Goal: Information Seeking & Learning: Learn about a topic

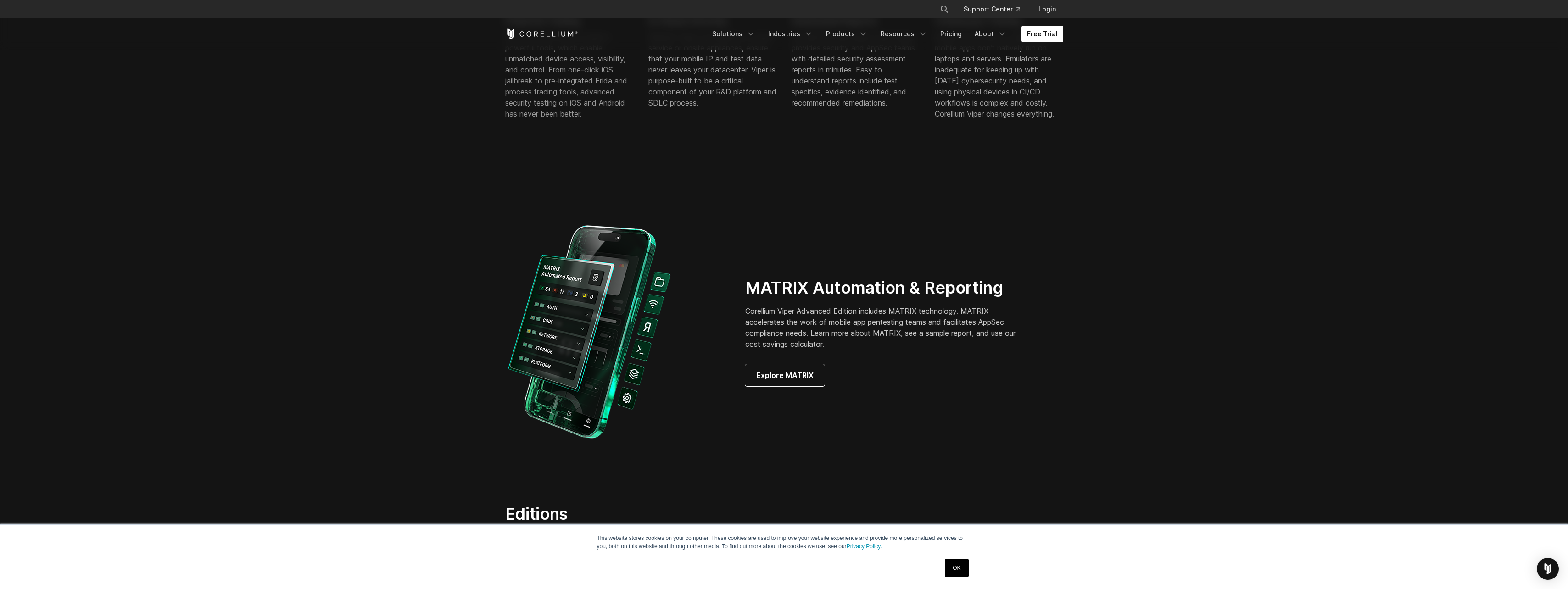
scroll to position [734, 0]
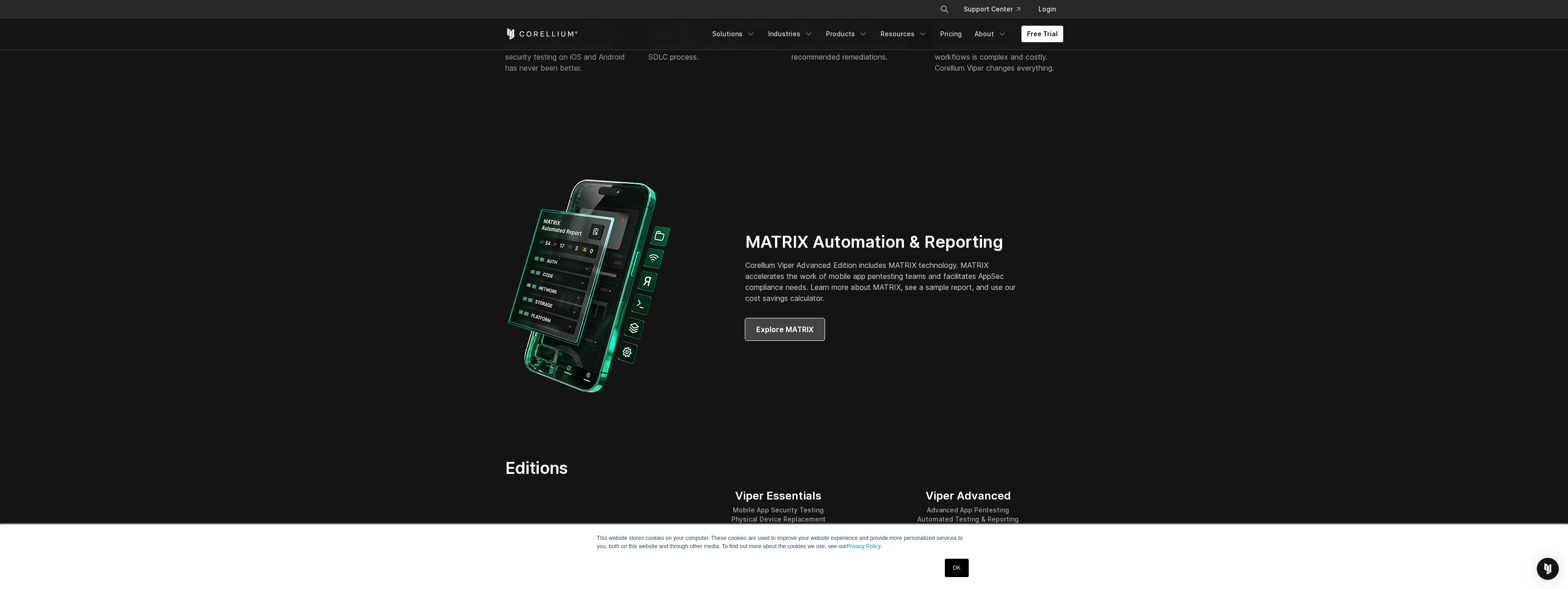
click at [789, 326] on span "Explore MATRIX" at bounding box center [785, 329] width 58 height 11
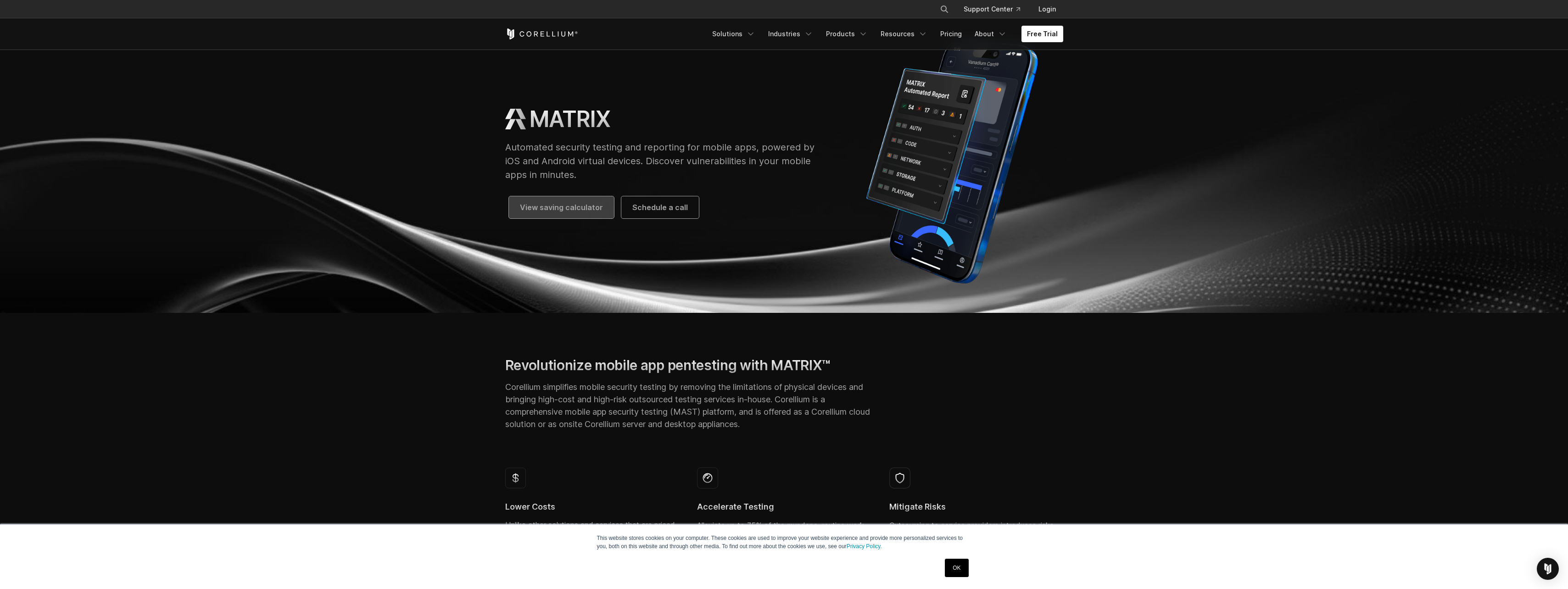
click at [568, 209] on span "View saving calculator" at bounding box center [561, 207] width 83 height 11
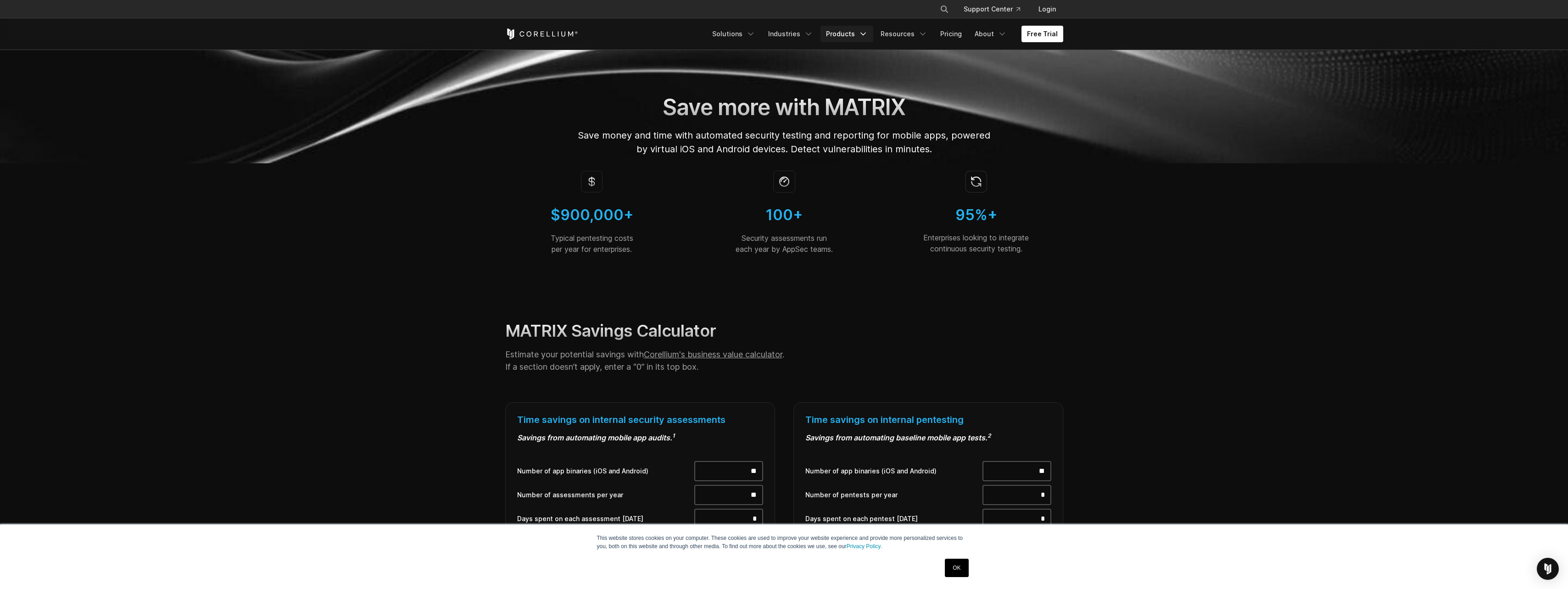
click at [848, 36] on link "Products" at bounding box center [847, 33] width 53 height 16
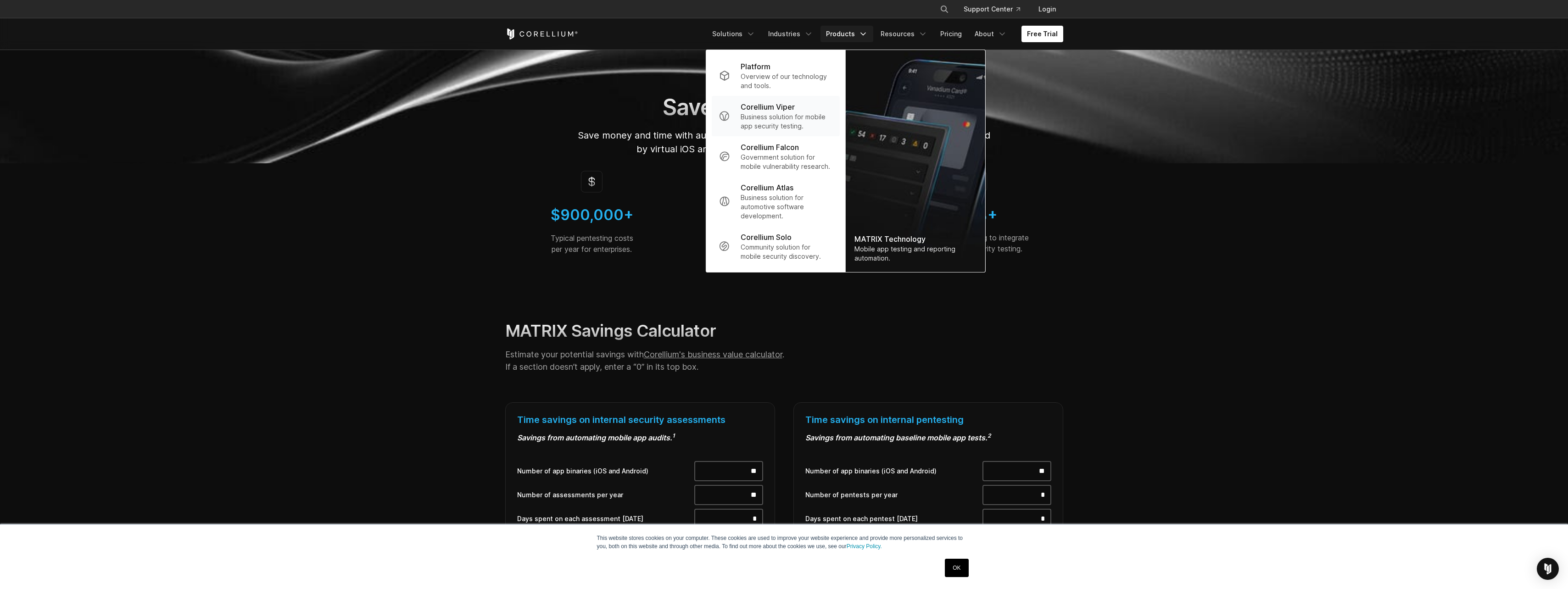
click at [790, 110] on p "Corellium Viper" at bounding box center [768, 107] width 54 height 11
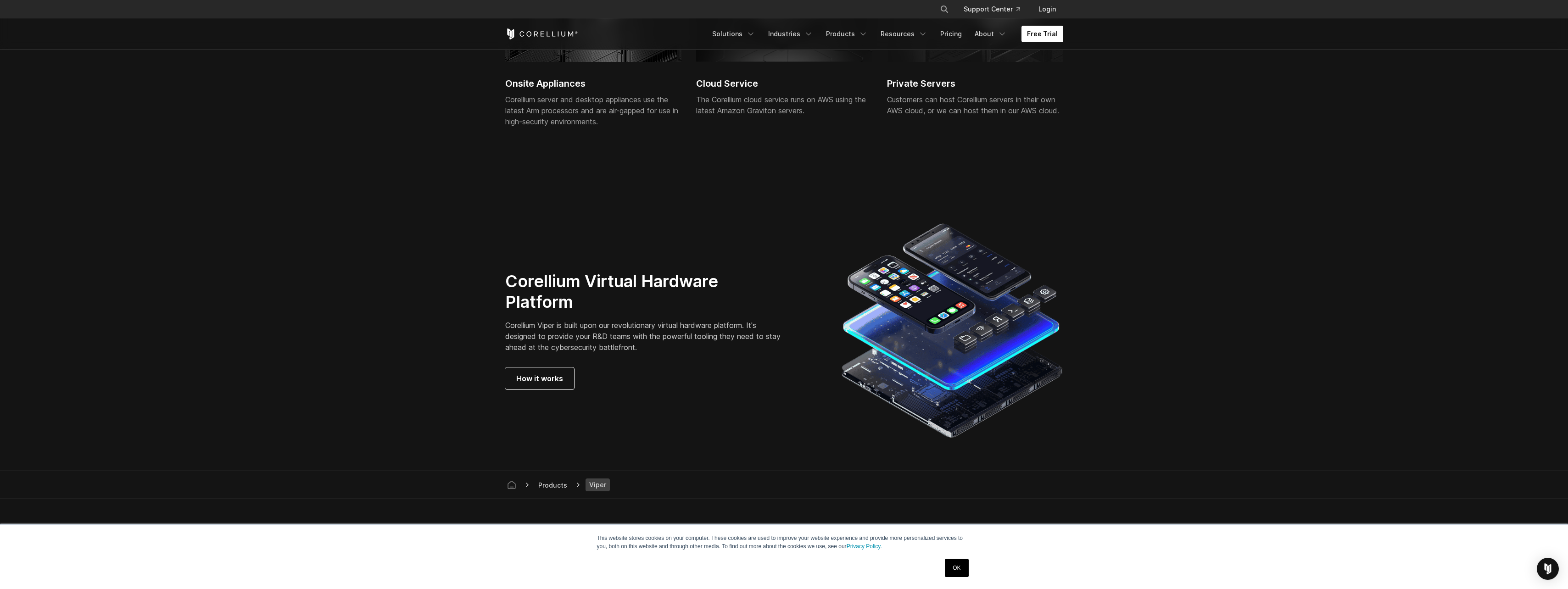
scroll to position [2247, 0]
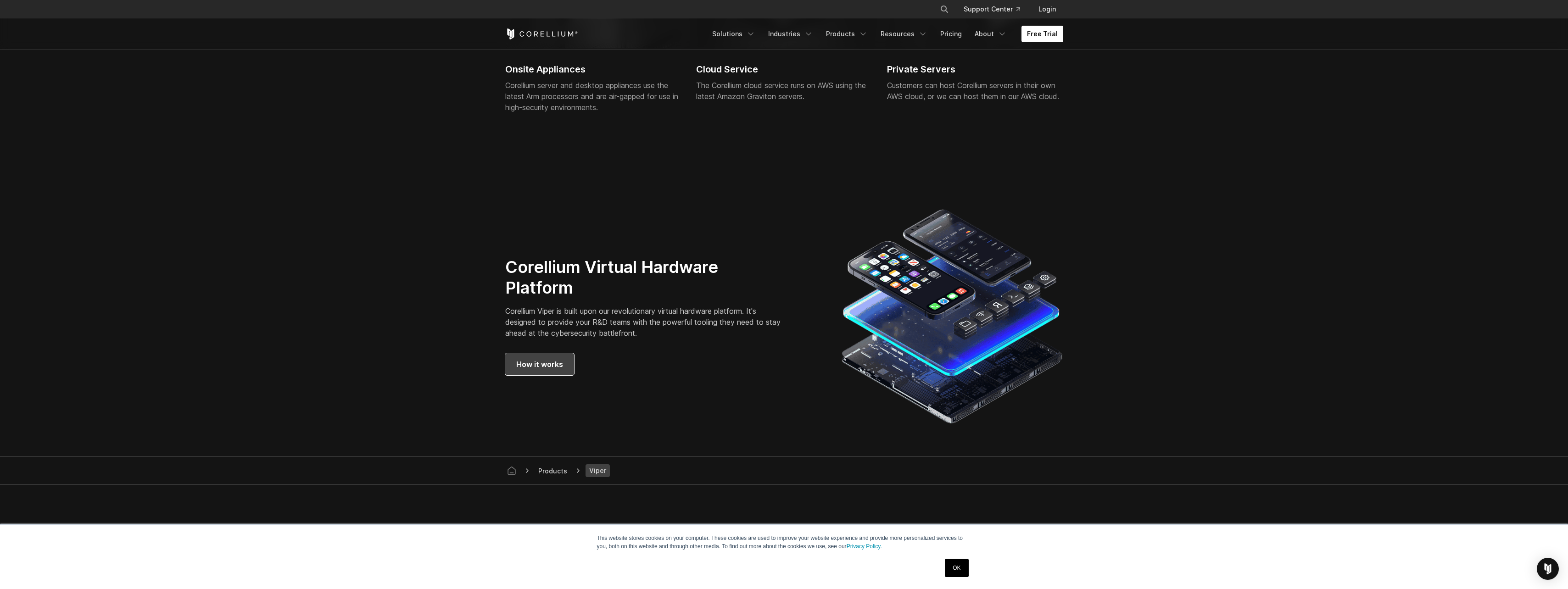
click at [542, 360] on span "How it works" at bounding box center [540, 364] width 47 height 11
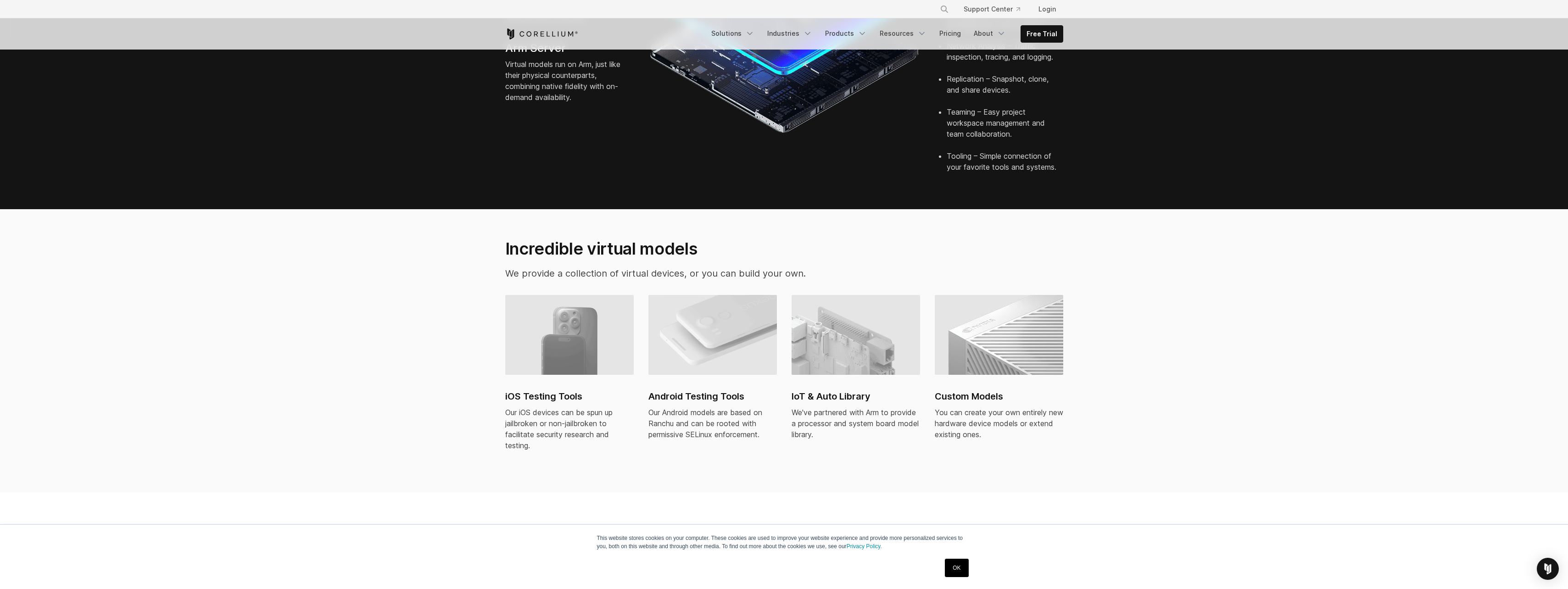
scroll to position [458, 0]
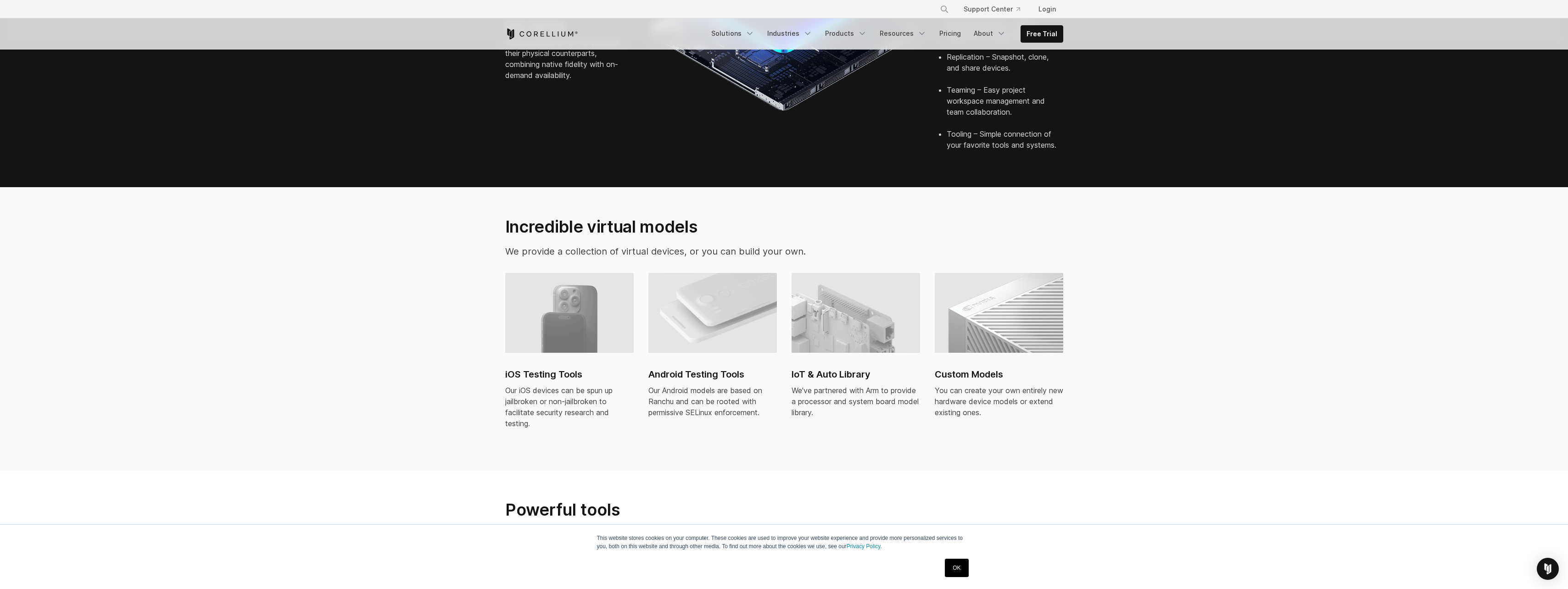
click at [557, 367] on h2 "iOS Testing Tools" at bounding box center [569, 374] width 128 height 14
